Goal: Task Accomplishment & Management: Use online tool/utility

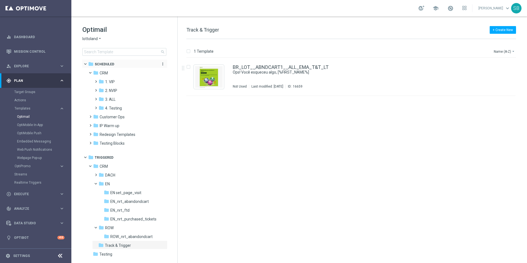
click at [100, 66] on span "Scheduled" at bounding box center [104, 64] width 19 height 5
click at [111, 89] on span "2. NVIP" at bounding box center [111, 90] width 12 height 5
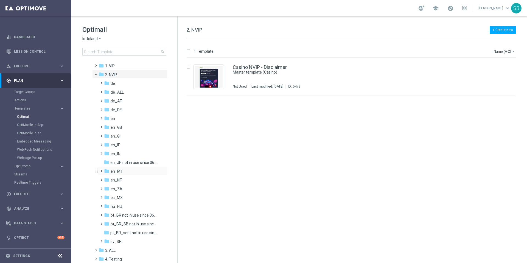
scroll to position [15, 0]
click at [97, 75] on span at bounding box center [98, 74] width 2 height 2
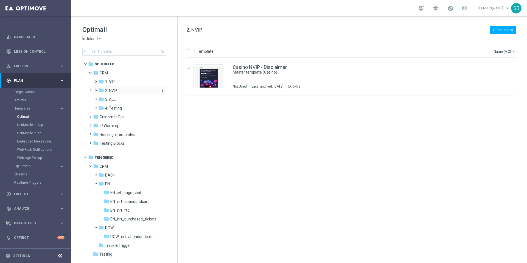
click at [114, 92] on span "2. NVIP" at bounding box center [111, 90] width 12 height 5
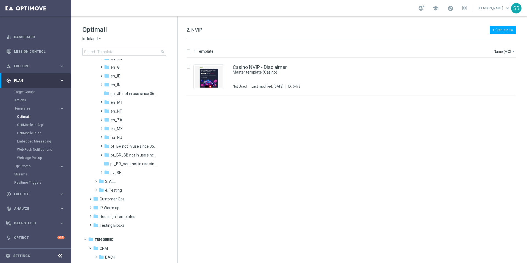
scroll to position [78, 0]
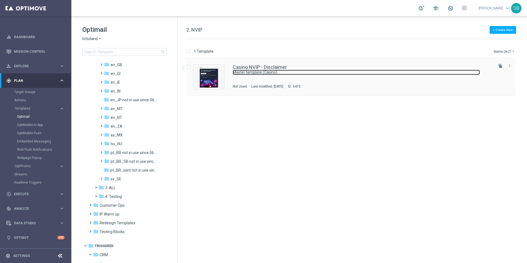
click at [246, 70] on link "Master template (Casino)" at bounding box center [356, 72] width 247 height 5
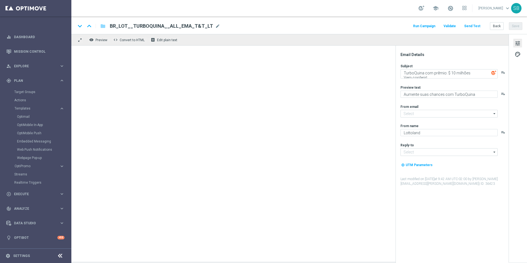
type textarea "Master template (Casino)"
type textarea "Doesn't it look great?"
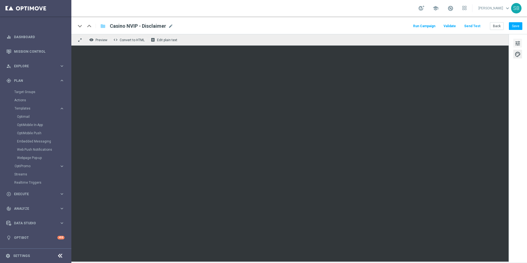
click at [517, 43] on span "tune" at bounding box center [517, 43] width 6 height 7
click at [495, 27] on button "Back" at bounding box center [497, 26] width 14 height 8
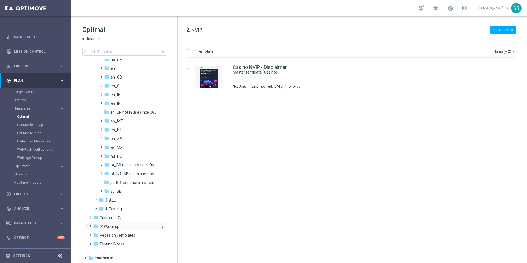
scroll to position [66, 0]
click at [111, 200] on span "3. ALL" at bounding box center [110, 199] width 10 height 5
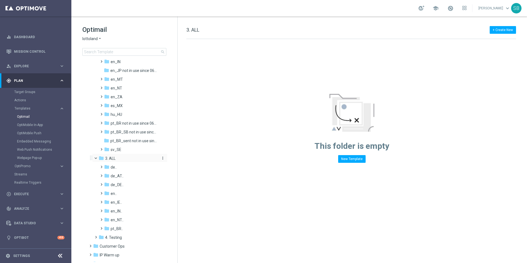
scroll to position [109, 0]
click at [113, 227] on span "pt_BR.." at bounding box center [117, 227] width 12 height 5
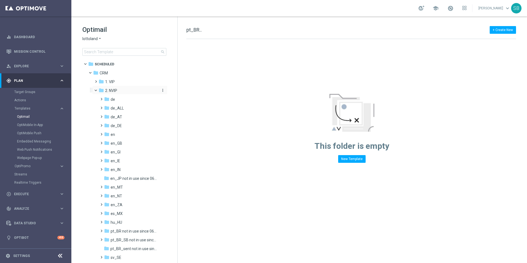
click at [103, 89] on icon "folder" at bounding box center [101, 90] width 5 height 5
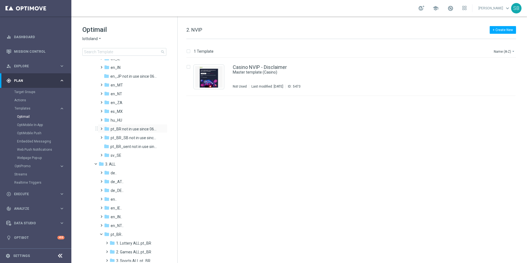
scroll to position [129, 0]
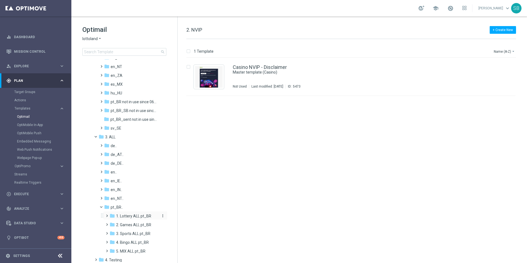
click at [132, 217] on span "1. Lottery ALL pt_BR" at bounding box center [133, 215] width 35 height 5
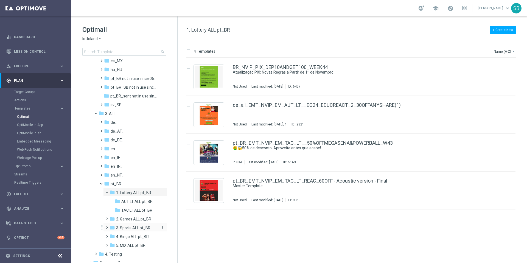
scroll to position [160, 0]
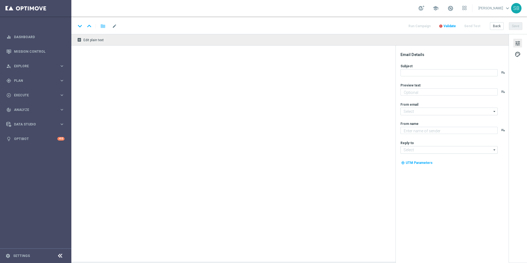
type textarea "Ganhe em um instantâneo com TurboSena"
type textarea "Lottoland"
type input "[EMAIL_ADDRESS][DOMAIN_NAME]"
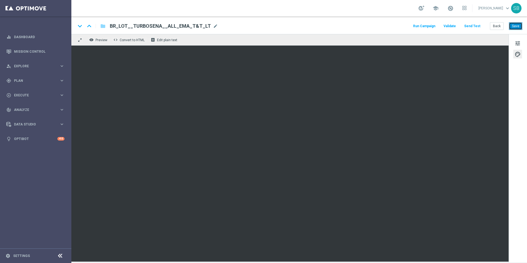
click at [515, 27] on button "Save" at bounding box center [515, 26] width 13 height 8
click at [496, 27] on button "Back" at bounding box center [497, 26] width 14 height 8
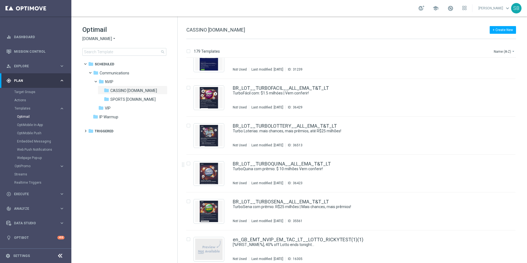
scroll to position [4315, 0]
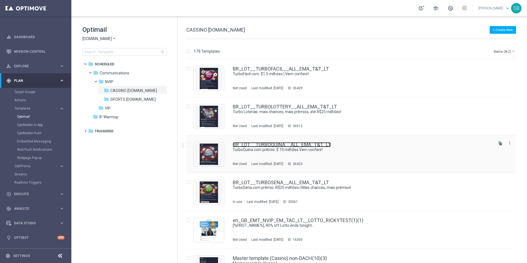
click at [269, 144] on link "BR_LOT__TURBOQUINA__ALL_EMA_T&T_LT" at bounding box center [282, 144] width 98 height 5
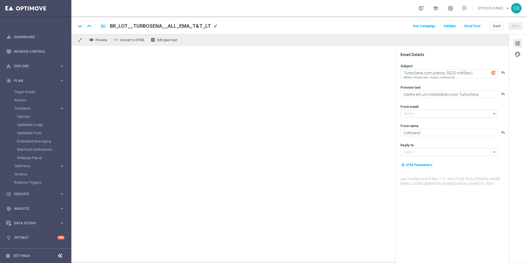
type input "[EMAIL_ADDRESS][DOMAIN_NAME]"
type textarea "TurboQuina com prêmio: $ 10 milhões Vem conferir!"
type textarea "Aumente suas chances com TurboQuina"
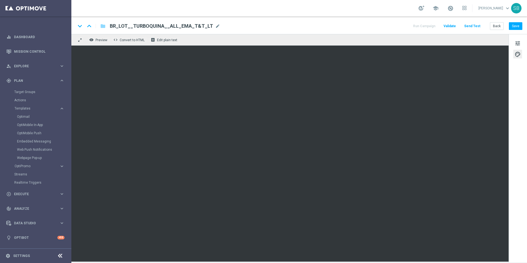
click at [354, 27] on div "keyboard_arrow_down keyboard_arrow_up folder BR_LOT__TURBOQUINA__ALL_EMA_T&T_LT…" at bounding box center [299, 25] width 446 height 7
click at [353, 26] on div "keyboard_arrow_down keyboard_arrow_up folder BR_LOT__TURBOQUINA__ALL_EMA_T&T_LT…" at bounding box center [299, 25] width 446 height 7
click at [356, 28] on div "keyboard_arrow_down keyboard_arrow_up folder BR_LOT__TURBOQUINA__ALL_EMA_T&T_LT…" at bounding box center [299, 25] width 446 height 7
click at [515, 25] on button "Save" at bounding box center [515, 26] width 13 height 8
click at [343, 29] on div "keyboard_arrow_down keyboard_arrow_up folder BR_LOT__TURBOQUINA__ALL_EMA_T&T_LT…" at bounding box center [299, 25] width 446 height 7
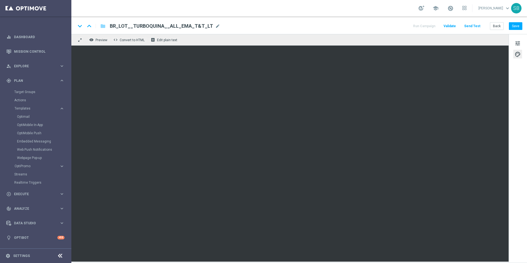
click at [326, 4] on div "school Stephen Bramley keyboard_arrow_down SB" at bounding box center [298, 8] width 455 height 16
click at [514, 27] on button "Save" at bounding box center [515, 26] width 13 height 8
click at [380, 30] on div "keyboard_arrow_down keyboard_arrow_up folder BR_LOT__TURBOQUINA__ALL_EMA_T&T_LT…" at bounding box center [298, 25] width 455 height 18
click at [361, 22] on div "keyboard_arrow_down keyboard_arrow_up folder BR_LOT__TURBOQUINA__ALL_EMA_T&T_LT…" at bounding box center [298, 25] width 455 height 18
click at [359, 24] on div "keyboard_arrow_down keyboard_arrow_up folder BR_LOT__TURBOQUINA__ALL_EMA_T&T_LT…" at bounding box center [299, 25] width 446 height 7
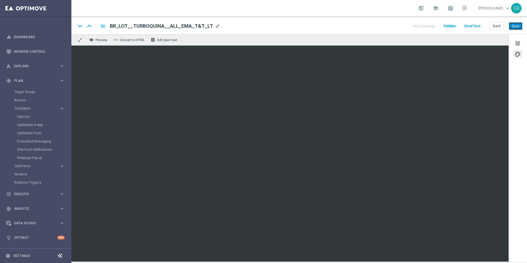
click at [521, 27] on button "Save" at bounding box center [515, 26] width 13 height 8
click at [514, 28] on button "Save" at bounding box center [515, 26] width 13 height 8
click at [500, 28] on button "Back" at bounding box center [497, 26] width 14 height 8
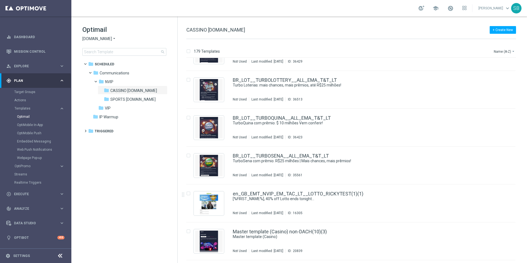
scroll to position [4298, 0]
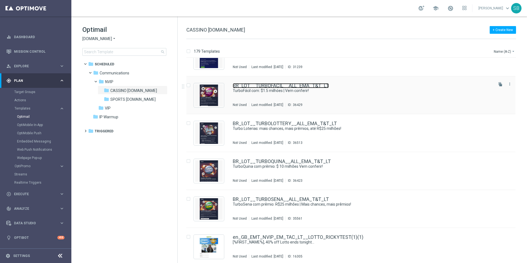
click at [269, 87] on link "BR_LOT__TURBOFACIL__ALL_EMA_T&T_LT" at bounding box center [281, 85] width 96 height 5
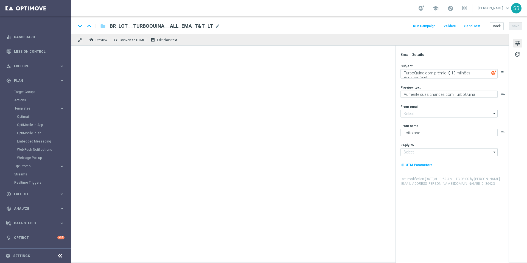
type input "[EMAIL_ADDRESS][DOMAIN_NAME]"
type textarea "TurboFácil com: $1.5 milhóes | Vem conferir!"
type textarea "Mais vencedores a cada jogada"
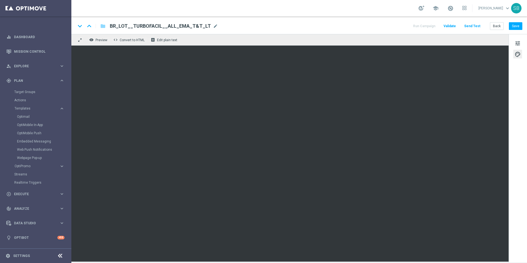
click at [339, 29] on div "keyboard_arrow_down keyboard_arrow_up folder BR_LOT__TURBOFACIL__ALL_EMA_T&T_LT…" at bounding box center [299, 25] width 446 height 7
click at [358, 25] on div "keyboard_arrow_down keyboard_arrow_up folder BR_LOT__TURBOFACIL__ALL_EMA_T&T_LT…" at bounding box center [299, 25] width 446 height 7
click at [369, 27] on div "keyboard_arrow_down keyboard_arrow_up folder BR_LOT__TURBOFACIL__ALL_EMA_T&T_LT…" at bounding box center [299, 25] width 446 height 7
click at [519, 26] on button "Save" at bounding box center [515, 26] width 13 height 8
click at [515, 26] on button "Save" at bounding box center [515, 26] width 13 height 8
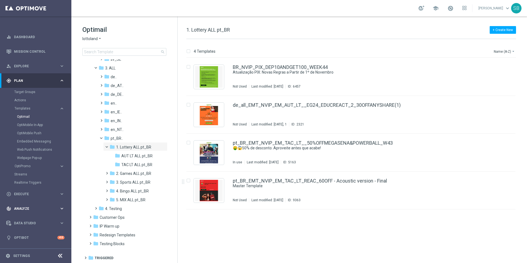
scroll to position [198, 0]
click at [105, 257] on span "Triggered" at bounding box center [104, 257] width 19 height 5
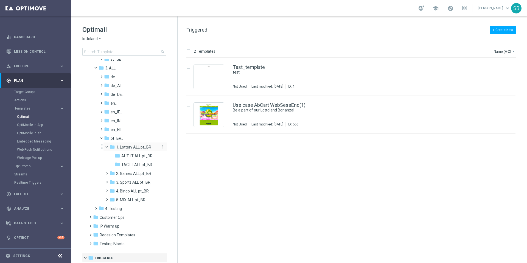
click at [130, 147] on span "1. Lottery ALL pt_BR" at bounding box center [133, 147] width 35 height 5
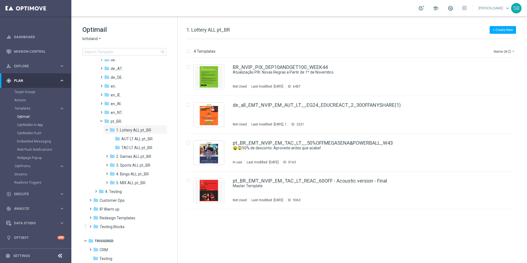
scroll to position [217, 0]
click at [98, 247] on icon "folder" at bounding box center [95, 247] width 5 height 5
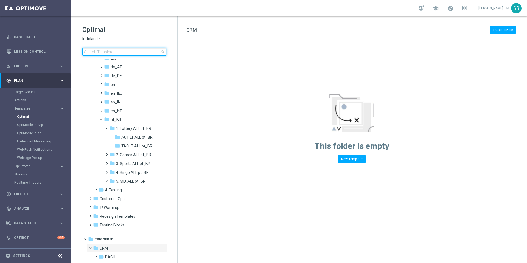
click at [108, 52] on input at bounding box center [124, 52] width 84 height 8
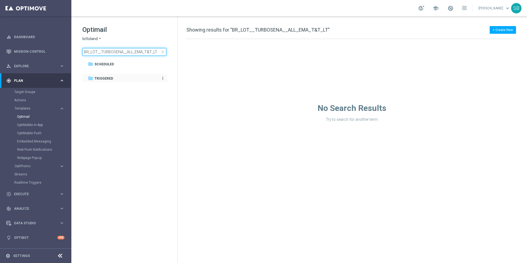
type input "BR_LOT__TURBOSENA__ALL_EMA_T&T_LT"
click at [106, 80] on span "Triggered" at bounding box center [103, 78] width 19 height 5
click at [105, 65] on span "Scheduled" at bounding box center [103, 64] width 19 height 5
click at [39, 52] on link "Mission Control" at bounding box center [39, 51] width 50 height 15
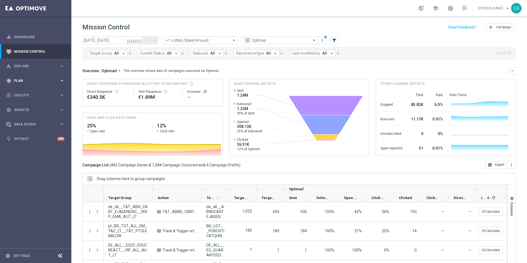
click at [62, 81] on icon "keyboard_arrow_right" at bounding box center [61, 80] width 5 height 5
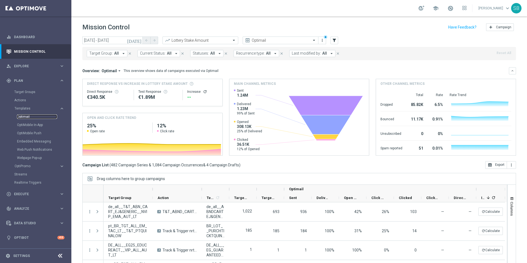
click at [25, 118] on link "Optimail" at bounding box center [37, 116] width 40 height 4
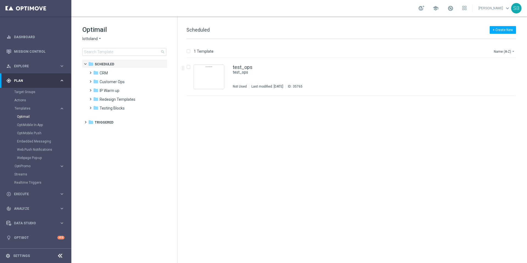
click at [212, 35] on div "+ Create New Scheduled" at bounding box center [351, 33] width 330 height 12
click at [101, 72] on span "CRM" at bounding box center [104, 73] width 8 height 5
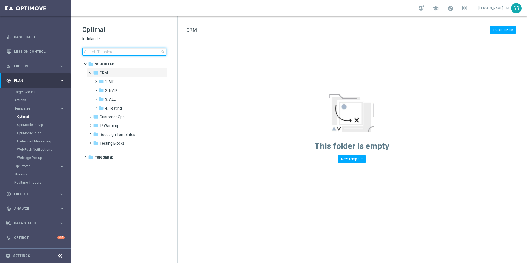
click at [104, 50] on input at bounding box center [124, 52] width 84 height 8
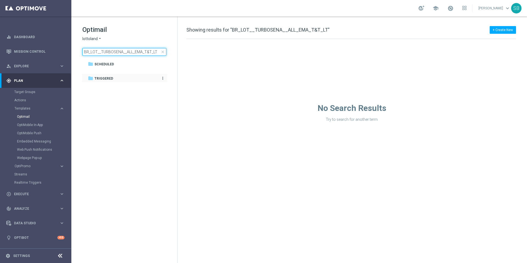
type input "BR_LOT__TURBOSENA__ALL_EMA_T&T_LT"
click at [106, 80] on span "Triggered" at bounding box center [103, 78] width 19 height 5
click at [105, 63] on span "Scheduled" at bounding box center [103, 64] width 19 height 5
click at [332, 30] on div "+ Create New Showing results for "BR_LOT__TURBOSENA__ALL_EMA_T&T_LT"" at bounding box center [351, 33] width 330 height 12
click at [328, 29] on div "+ Create New Showing results for "BR_LOT__TURBOSENA__ALL_EMA_T&T_LT"" at bounding box center [351, 33] width 330 height 12
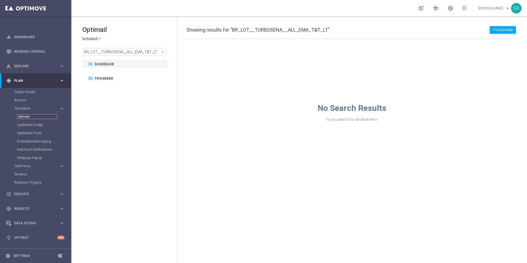
click at [25, 119] on link "Optimail" at bounding box center [37, 116] width 40 height 4
click at [96, 63] on span "Scheduled" at bounding box center [103, 64] width 19 height 5
click at [163, 64] on icon "more_vert" at bounding box center [163, 64] width 4 height 4
click at [99, 38] on icon "arrow_drop_down" at bounding box center [100, 38] width 4 height 5
click at [0, 0] on span "Lottoland.com.br" at bounding box center [0, 0] width 0 height 0
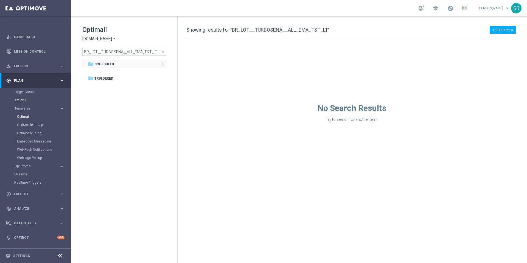
click at [111, 63] on span "Scheduled" at bounding box center [103, 64] width 19 height 5
click at [122, 50] on input "BR_LOT__TURBOSENA__ALL_EMA_T&T_LT" at bounding box center [124, 52] width 84 height 8
click at [163, 52] on span "close" at bounding box center [163, 52] width 4 height 4
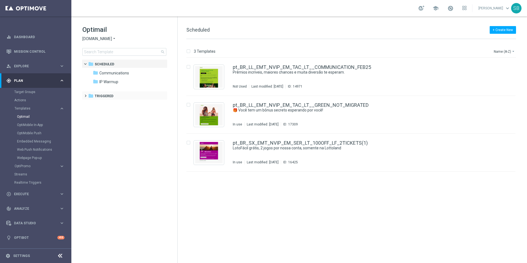
click at [86, 94] on span at bounding box center [84, 93] width 2 height 2
click at [94, 105] on icon "folder" at bounding box center [95, 104] width 5 height 5
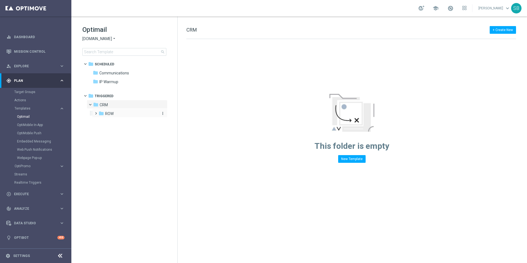
click at [100, 112] on icon "folder" at bounding box center [101, 113] width 5 height 5
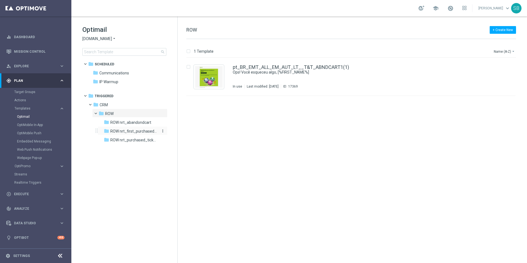
click at [120, 132] on span "ROW nrt_first_purchased_tickets" at bounding box center [133, 131] width 47 height 5
click at [116, 142] on span "ROW nrt_purchased_tickets" at bounding box center [133, 139] width 47 height 5
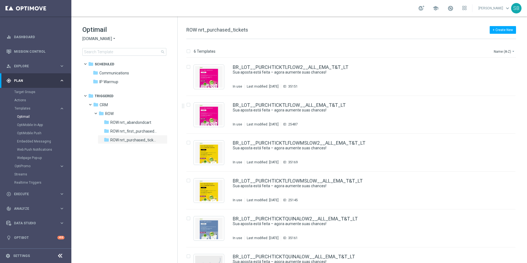
click at [114, 38] on icon "arrow_drop_down" at bounding box center [114, 38] width 4 height 5
click at [0, 0] on span "Lottoland.bet.br" at bounding box center [0, 0] width 0 height 0
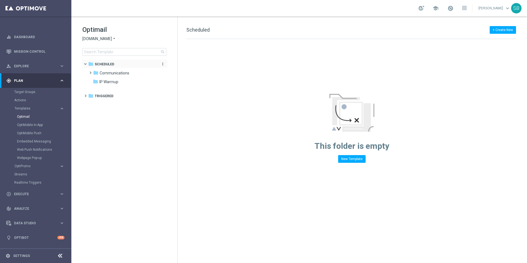
click at [106, 66] on span "Scheduled" at bounding box center [104, 64] width 19 height 5
click at [91, 71] on span at bounding box center [89, 70] width 2 height 2
click at [103, 82] on icon "folder" at bounding box center [101, 81] width 5 height 5
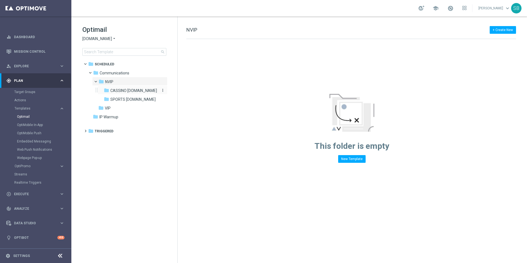
click at [104, 91] on icon "folder" at bounding box center [106, 90] width 5 height 5
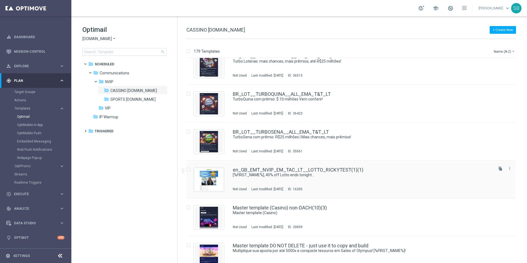
scroll to position [4341, 0]
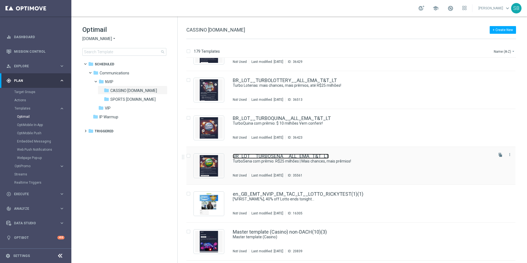
click at [280, 156] on link "BR_LOT__TURBOSENA__ALL_EMA_T&T_LT" at bounding box center [281, 156] width 96 height 5
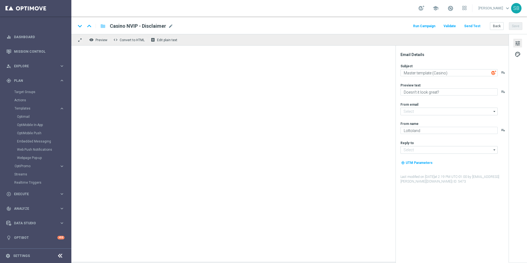
type input "mail@crm.lottoland.com"
type input "service@lottoland.com"
type textarea "TurboSena com prêmio: R$25 milhões | Mais chances, mais prêmios!"
type textarea "Ganhe em um instantâneo com TurboSena"
type input "[EMAIL_ADDRESS][DOMAIN_NAME]"
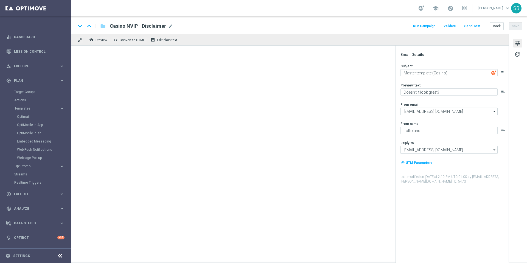
type input "[EMAIL_ADDRESS][DOMAIN_NAME]"
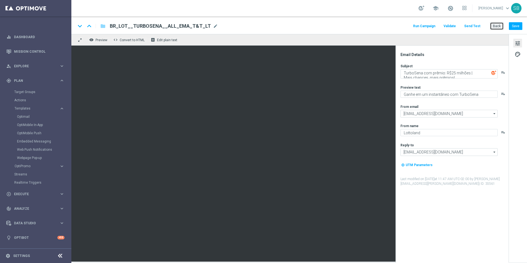
click at [498, 28] on button "Back" at bounding box center [497, 26] width 14 height 8
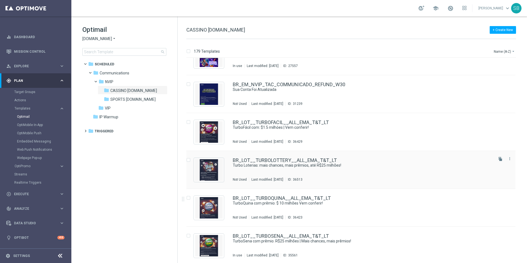
scroll to position [4264, 0]
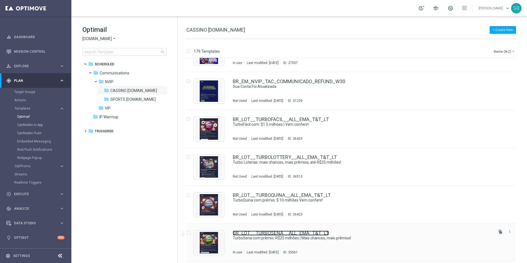
click at [272, 233] on link "BR_LOT__TURBOSENA__ALL_EMA_T&T_LT" at bounding box center [281, 232] width 96 height 5
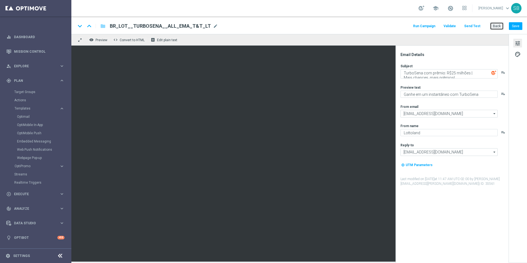
click at [496, 26] on button "Back" at bounding box center [497, 26] width 14 height 8
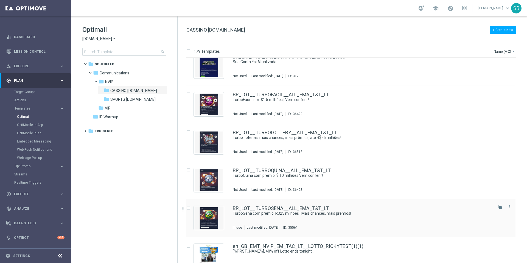
scroll to position [4290, 0]
click at [498, 207] on icon "file_copy" at bounding box center [500, 206] width 4 height 4
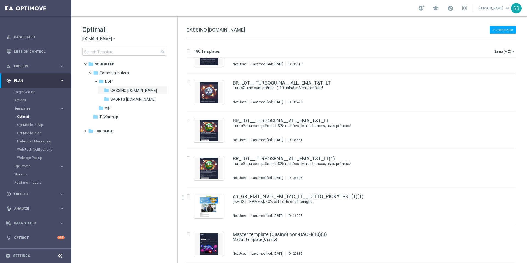
scroll to position [4378, 0]
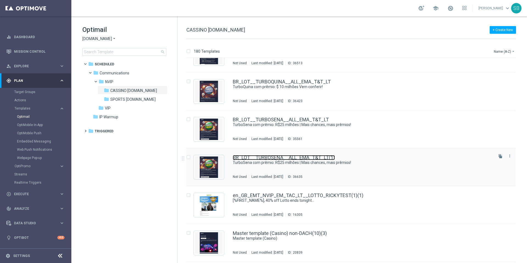
click at [300, 159] on link "BR_LOT__TURBOSENA__ALL_EMA_T&T_LT(1)" at bounding box center [284, 157] width 102 height 5
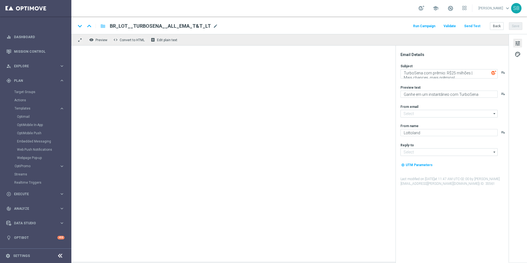
type input "[EMAIL_ADDRESS][DOMAIN_NAME]"
type input "BR_LOT__TURBOSENA__ALL_EMA_T&T_LT(1)"
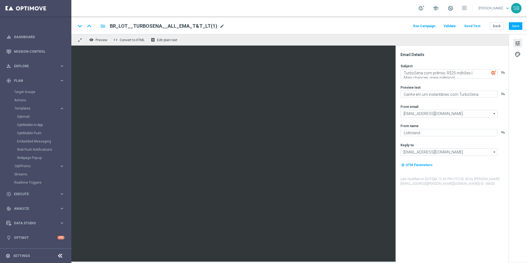
click at [220, 27] on span "mode_edit" at bounding box center [222, 26] width 5 height 5
drag, startPoint x: 203, startPoint y: 27, endPoint x: 131, endPoint y: 28, distance: 71.9
click at [131, 28] on input "BR_LOT__TURBOSENA__ALL_EMA_T&T_LT(1)" at bounding box center [178, 25] width 136 height 7
drag, startPoint x: 113, startPoint y: 26, endPoint x: 192, endPoint y: 27, distance: 78.7
click at [192, 27] on input "BR_LOT__TURBOSENA__ALL_EMA_T&T_LT(1)" at bounding box center [178, 25] width 136 height 7
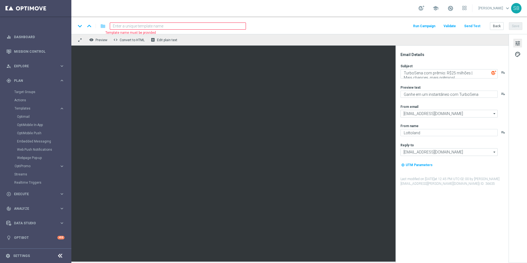
paste input "BR_LOT__TURBOSENA__ALL_EMA_T&T_LT"
type input "BR_LOT__TURBOSENA__ALL_EMA_T&T_LT"
drag, startPoint x: 185, startPoint y: 27, endPoint x: 113, endPoint y: 23, distance: 72.5
click at [113, 23] on input "BR_LOT__TURBOSENA__ALL_EMA_T&T_LT" at bounding box center [178, 25] width 136 height 7
paste input "BR_LOT__MSENA_TURBO__ALL_EMA_T&T_LT"
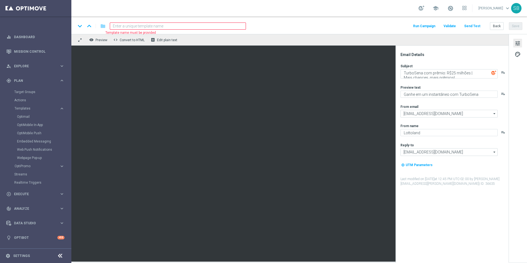
type input "BR_LOT__MSENA_TURBO__ALL_EMA_T&T_LT"
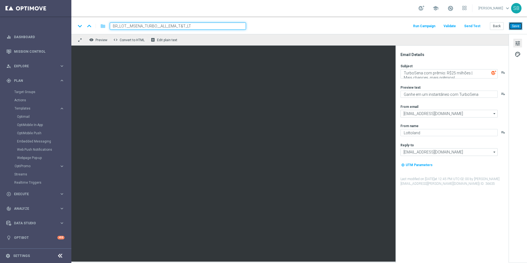
click at [519, 27] on button "Save" at bounding box center [515, 26] width 13 height 8
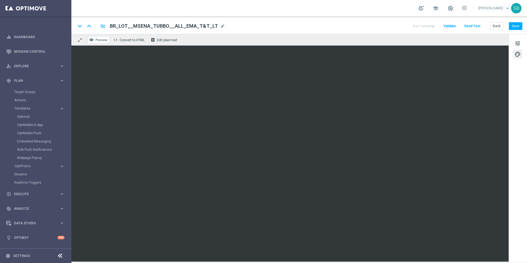
click at [104, 40] on span "Preview" at bounding box center [101, 40] width 12 height 4
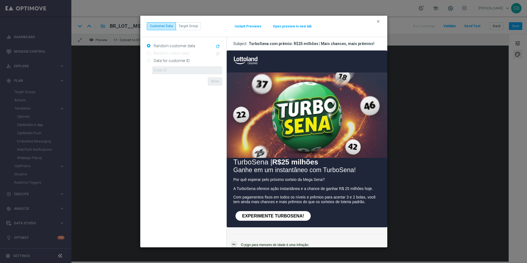
click at [92, 56] on modal-container "clear Customer Data Target Group Instant Previews Open preview in new tab Rando…" at bounding box center [263, 131] width 527 height 263
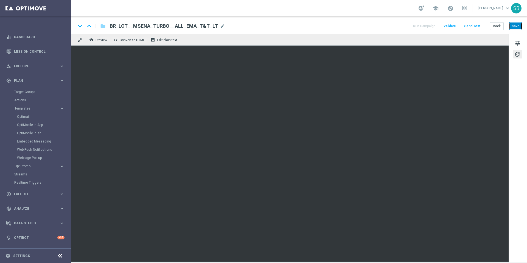
click at [517, 27] on button "Save" at bounding box center [515, 26] width 13 height 8
click at [511, 29] on button "Save" at bounding box center [515, 26] width 13 height 8
click at [102, 27] on icon "folder" at bounding box center [102, 26] width 5 height 7
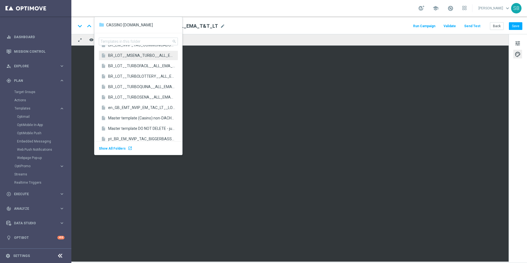
scroll to position [1188, 0]
click at [136, 87] on span "BR_LOT__TURBOQUINA__ALL_EMA_T&T_LT" at bounding box center [141, 86] width 67 height 5
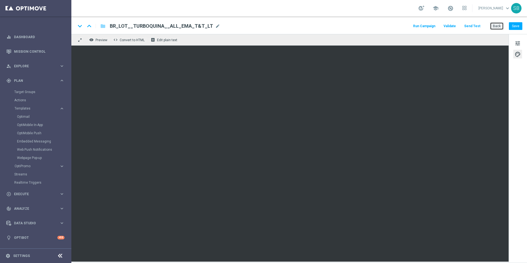
click at [499, 27] on button "Back" at bounding box center [497, 26] width 14 height 8
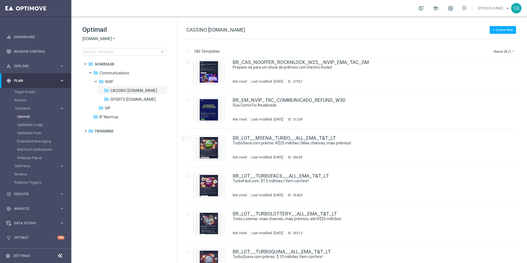
scroll to position [4353, 0]
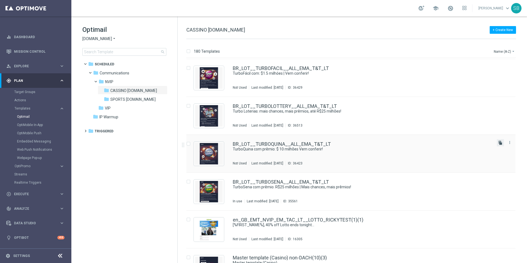
click at [500, 143] on icon "file_copy" at bounding box center [500, 142] width 4 height 4
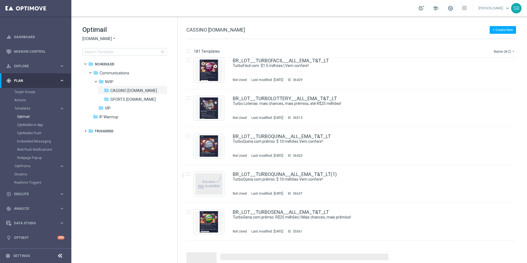
scroll to position [4370, 0]
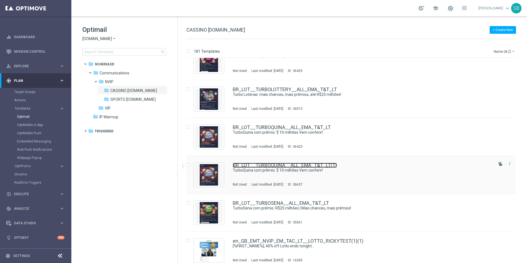
click at [292, 166] on link "BR_LOT__TURBOQUINA__ALL_EMA_T&T_LT(1)" at bounding box center [285, 165] width 104 height 5
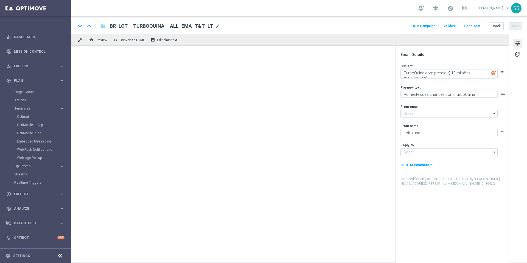
type input "[EMAIL_ADDRESS][DOMAIN_NAME]"
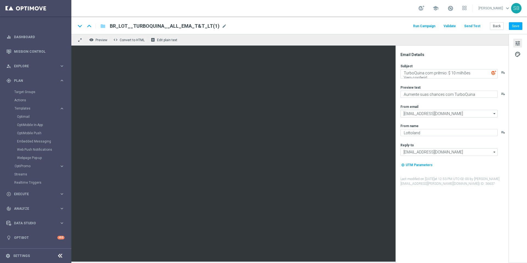
drag, startPoint x: 111, startPoint y: 27, endPoint x: 134, endPoint y: 26, distance: 23.1
click at [134, 26] on span "BR_LOT__TURBOQUINA__ALL_EMA_T&T_LT(1)" at bounding box center [165, 26] width 110 height 7
drag, startPoint x: 184, startPoint y: 24, endPoint x: 111, endPoint y: 24, distance: 73.8
click at [111, 24] on input "BR_LOT__TURBOQUINA__ALL_EMA_T&T_LT(1)" at bounding box center [178, 25] width 136 height 7
paste input "BR_LOT__QUINA_TURBO__ALL_EMA_T&T_LT"
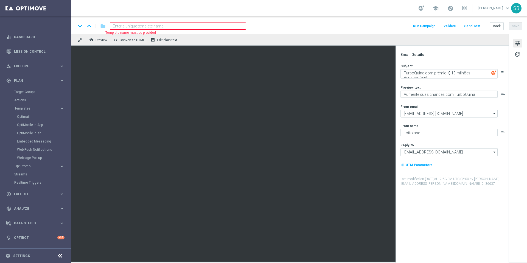
type input "BR_LOT__QUINA_TURBO__ALL_EMA_T&T_LT"
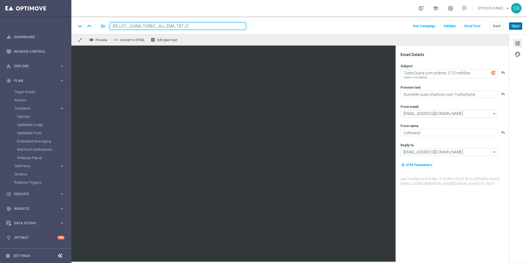
click at [517, 28] on button "Save" at bounding box center [515, 26] width 13 height 8
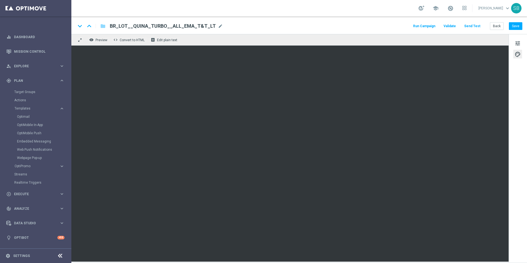
click at [355, 32] on div "keyboard_arrow_down keyboard_arrow_up folder BR_LOT__QUINA_TURBO__ALL_EMA_T&T_L…" at bounding box center [298, 25] width 455 height 18
click at [348, 26] on div "keyboard_arrow_down keyboard_arrow_up folder BR_LOT__QUINA_TURBO__ALL_EMA_T&T_L…" at bounding box center [299, 25] width 446 height 7
click at [362, 28] on div "keyboard_arrow_down keyboard_arrow_up folder BR_LOT__QUINA_TURBO__ALL_EMA_T&T_L…" at bounding box center [299, 25] width 446 height 7
click at [516, 27] on button "Save" at bounding box center [515, 26] width 13 height 8
click at [519, 27] on button "Save" at bounding box center [515, 26] width 13 height 8
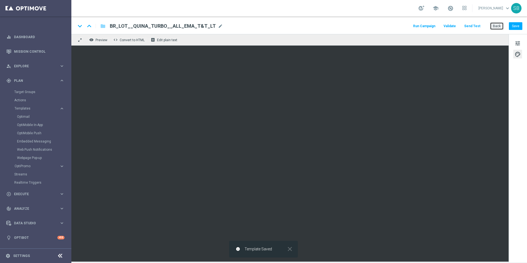
click at [494, 28] on button "Back" at bounding box center [497, 26] width 14 height 8
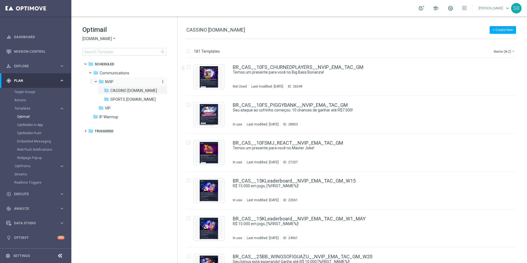
click at [112, 84] on span "NVIP" at bounding box center [109, 81] width 8 height 5
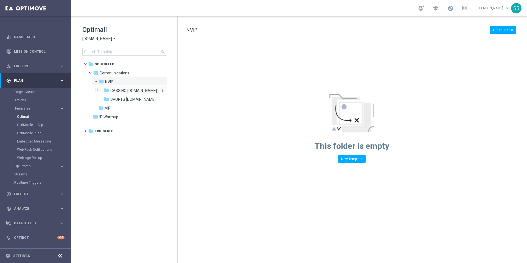
click at [114, 90] on span "CASSINO bet.br" at bounding box center [133, 90] width 47 height 5
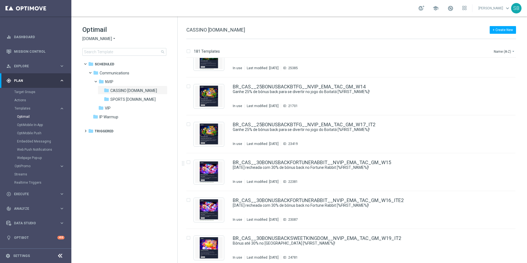
scroll to position [167, 0]
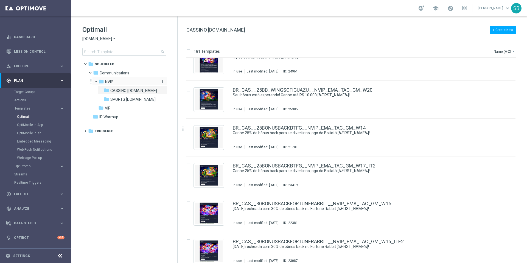
click at [110, 81] on span "NVIP" at bounding box center [109, 81] width 8 height 5
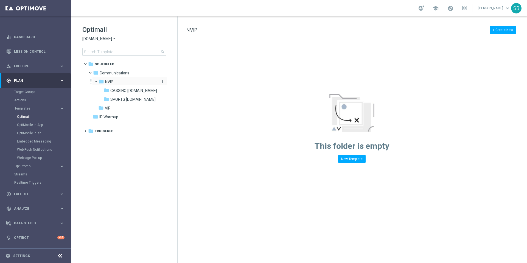
click at [109, 81] on span "NVIP" at bounding box center [109, 81] width 8 height 5
click at [110, 82] on span "NVIP" at bounding box center [109, 81] width 8 height 5
click at [116, 91] on span "CASSINO bet.br" at bounding box center [133, 90] width 47 height 5
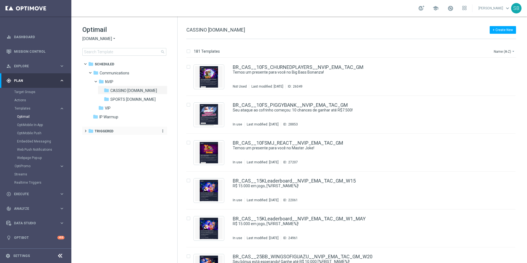
click at [102, 130] on span "Triggered" at bounding box center [104, 131] width 19 height 5
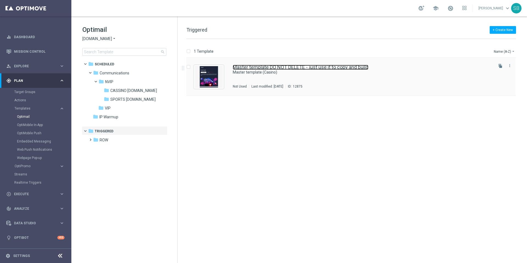
click at [286, 68] on link "Master template DO NOT DELETE - just use it to copy and build" at bounding box center [301, 67] width 136 height 5
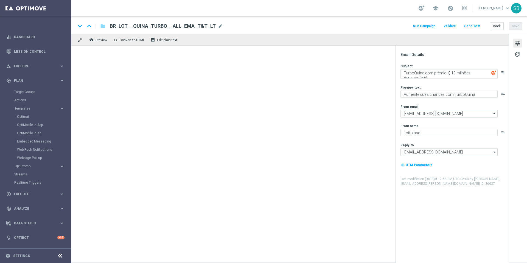
type textarea "Master template (Casino)"
type textarea "Doesn't it look great?"
type textarea "Lottoland.bet.br"
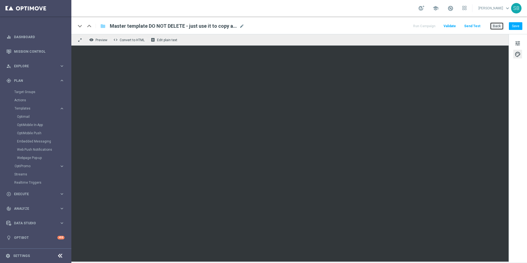
click at [499, 26] on button "Back" at bounding box center [497, 26] width 14 height 8
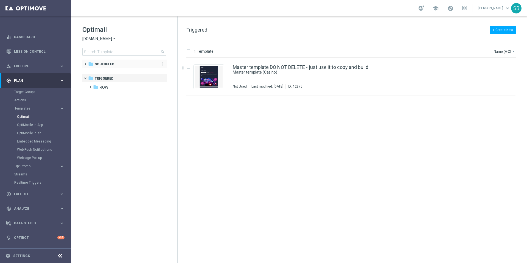
click at [110, 65] on span "Scheduled" at bounding box center [104, 64] width 19 height 5
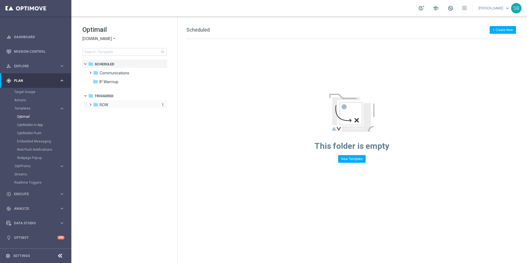
click at [106, 104] on span "ROW" at bounding box center [104, 104] width 9 height 5
click at [108, 116] on span "ROW_nrt_ftd" at bounding box center [116, 113] width 23 height 5
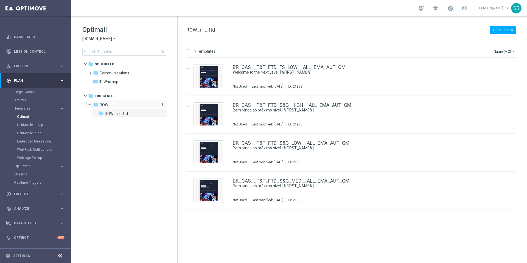
click at [99, 105] on div "folder ROW" at bounding box center [124, 105] width 63 height 6
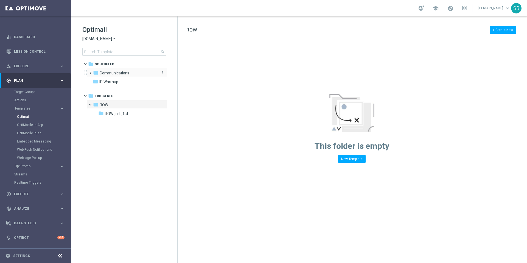
click at [112, 73] on span "Communications" at bounding box center [115, 73] width 30 height 5
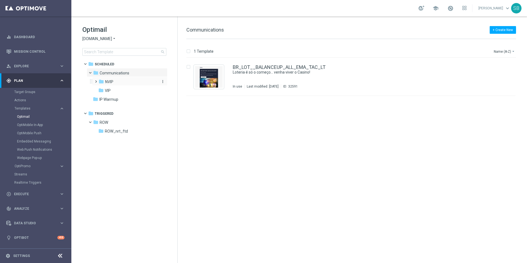
click at [109, 80] on span "NVIP" at bounding box center [109, 81] width 8 height 5
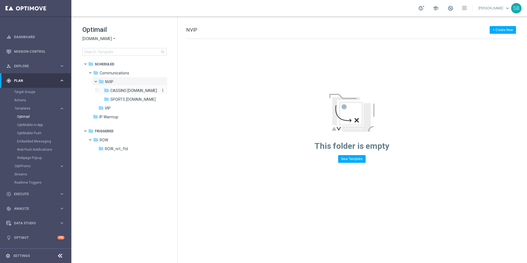
click at [114, 92] on span "CASSINO bet.br" at bounding box center [133, 90] width 47 height 5
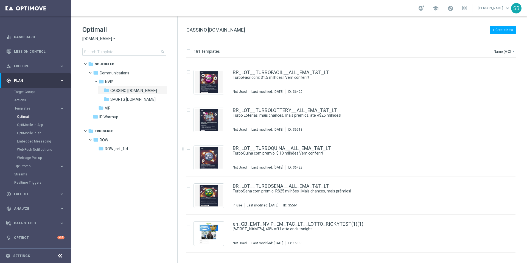
scroll to position [4310, 0]
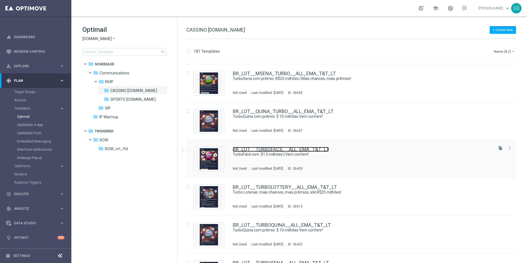
click at [268, 148] on link "BR_LOT__TURBOFACIL__ALL_EMA_T&T_LT" at bounding box center [281, 149] width 96 height 5
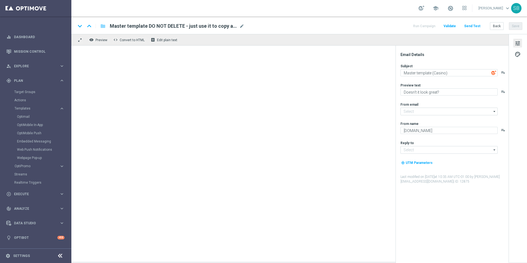
type input "[EMAIL_ADDRESS][DOMAIN_NAME]"
type textarea "TurboFácil com: $1.5 milhóes | Vem conferir!"
type textarea "Mais vencedores a cada jogada"
type textarea "Lottoland"
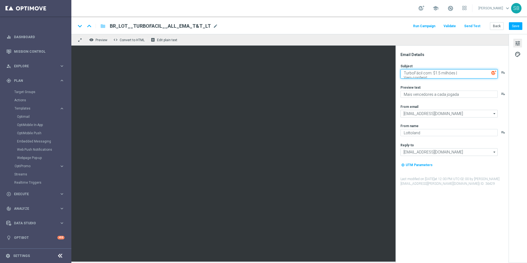
drag, startPoint x: 432, startPoint y: 74, endPoint x: 454, endPoint y: 75, distance: 21.7
click at [454, 75] on textarea "TurboFácil com: $1.5 milhóes | Vem conferir!" at bounding box center [448, 73] width 97 height 9
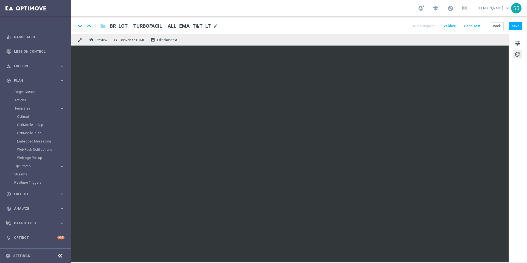
click at [344, 32] on div "keyboard_arrow_down keyboard_arrow_up folder BR_LOT__TURBOFACIL__ALL_EMA_T&T_LT…" at bounding box center [298, 25] width 455 height 18
click at [497, 28] on button "Back" at bounding box center [497, 26] width 14 height 8
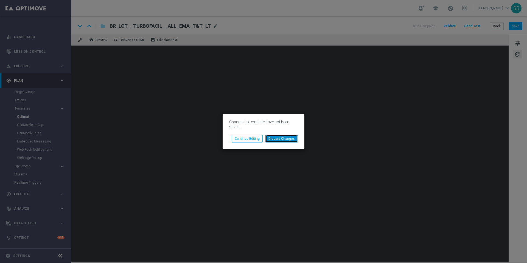
click at [288, 140] on button "Discard Changes" at bounding box center [281, 139] width 32 height 8
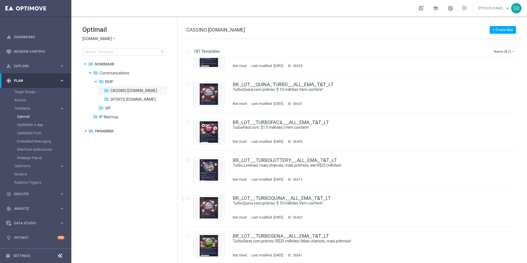
scroll to position [4329, 0]
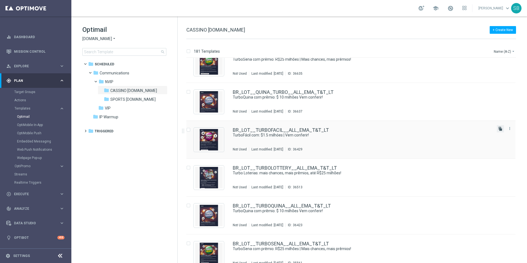
click at [498, 129] on icon "file_copy" at bounding box center [500, 128] width 4 height 4
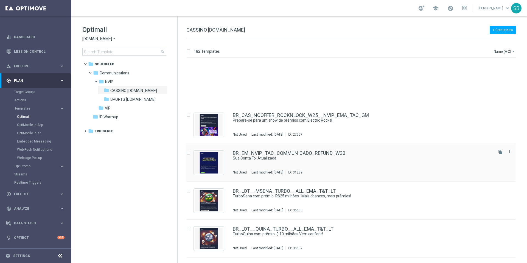
scroll to position [4272, 0]
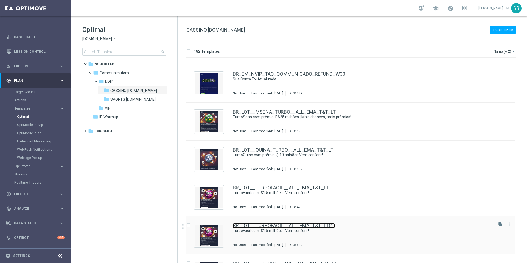
click at [282, 226] on link "BR_LOT__TURBOFACIL__ALL_EMA_T&T_LT(1)" at bounding box center [284, 225] width 102 height 5
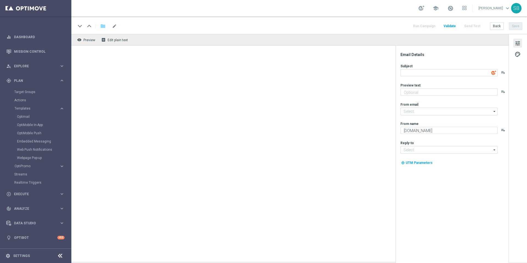
type input "[EMAIL_ADDRESS][DOMAIN_NAME]"
type textarea "TurboFácil com: $1.5 milhóes | Vem conferir!"
type textarea "Mais vencedores a cada jogada"
type textarea "Lottoland"
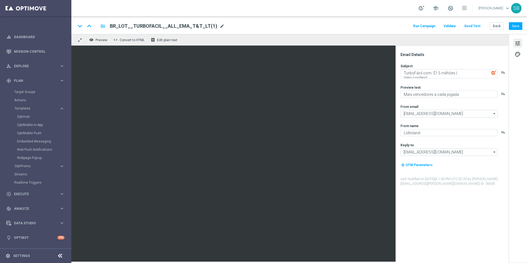
click at [220, 25] on span "mode_edit" at bounding box center [222, 26] width 5 height 5
drag, startPoint x: 205, startPoint y: 26, endPoint x: 113, endPoint y: 26, distance: 91.9
click at [113, 26] on input "BR_LOT__TURBOFACIL__ALL_EMA_T&T_LT(1)" at bounding box center [178, 25] width 136 height 7
click at [152, 26] on input at bounding box center [178, 25] width 136 height 7
paste input "BR_LOT__LFACIL_TURBO_ALL_EMA_T&T_LT"
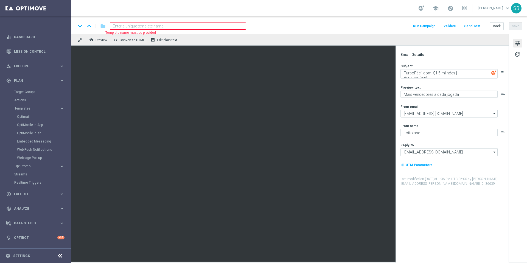
type input "BR_LOT__LFACIL_TURBO_ALL_EMA_T&T_LT"
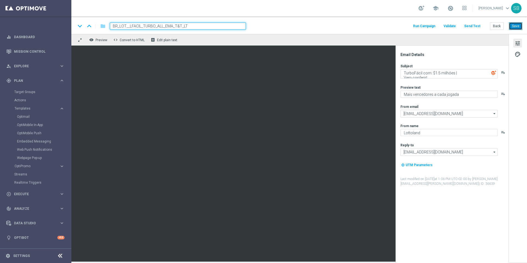
click at [512, 27] on button "Save" at bounding box center [515, 26] width 13 height 8
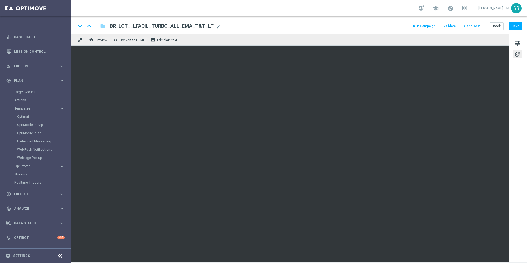
click at [315, 27] on div "keyboard_arrow_down keyboard_arrow_up folder BR_LOT__LFACIL_TURBO_ALL_EMA_T&T_L…" at bounding box center [299, 25] width 446 height 7
click at [332, 27] on div "keyboard_arrow_down keyboard_arrow_up folder BR_LOT__LFACIL_TURBO_ALL_EMA_T&T_L…" at bounding box center [299, 25] width 446 height 7
click at [325, 25] on div "keyboard_arrow_down keyboard_arrow_up folder BR_LOT__LFACIL_TURBO_ALL_EMA_T&T_L…" at bounding box center [299, 25] width 446 height 7
click at [379, 28] on div "keyboard_arrow_down keyboard_arrow_up folder BR_LOT__LFACIL_TURBO_ALL_EMA_T&T_L…" at bounding box center [299, 25] width 446 height 7
click at [515, 27] on button "Save" at bounding box center [515, 26] width 13 height 8
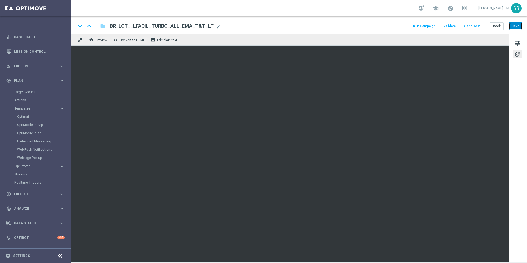
click at [519, 25] on button "Save" at bounding box center [515, 26] width 13 height 8
click at [96, 41] on span "Preview" at bounding box center [101, 40] width 12 height 4
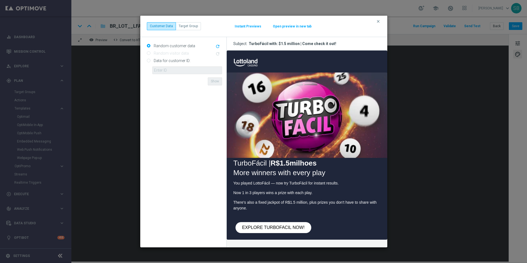
click at [374, 10] on modal-container "clear Customer Data Target Group Instant Previews Open preview in new tab Rando…" at bounding box center [263, 131] width 527 height 263
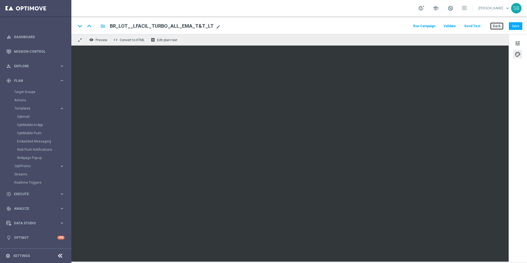
click at [500, 27] on button "Back" at bounding box center [497, 26] width 14 height 8
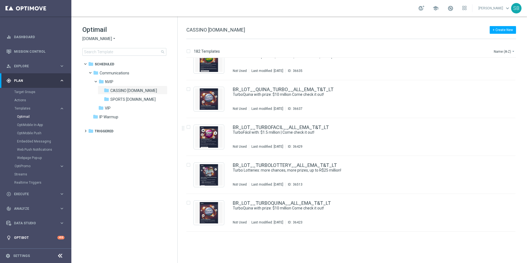
scroll to position [4377, 0]
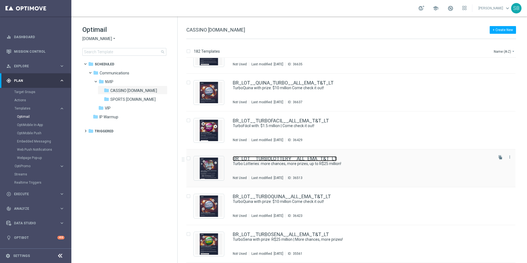
click at [281, 157] on link "BR_LOT__TURBOLOTTERY__ALL_EMA_T&T_LT" at bounding box center [285, 158] width 104 height 5
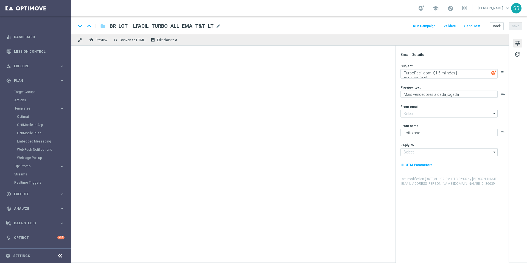
type input "[EMAIL_ADDRESS][DOMAIN_NAME]"
type textarea "Turbo Loterias: mais chances, mais prêmios, até R$25 milhões!"
type textarea "Turbo Loterias: jogue agora e multiplique suas chances!"
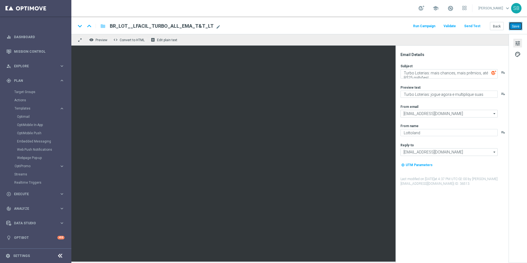
click at [513, 26] on font "Save" at bounding box center [515, 26] width 7 height 4
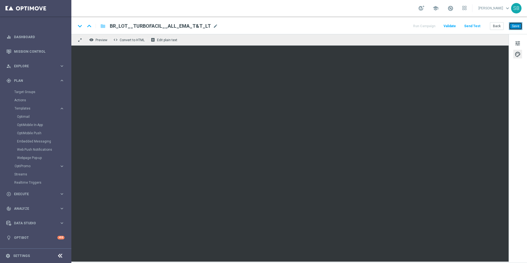
click at [516, 26] on button "Save" at bounding box center [515, 26] width 13 height 8
